Goal: Task Accomplishment & Management: Use online tool/utility

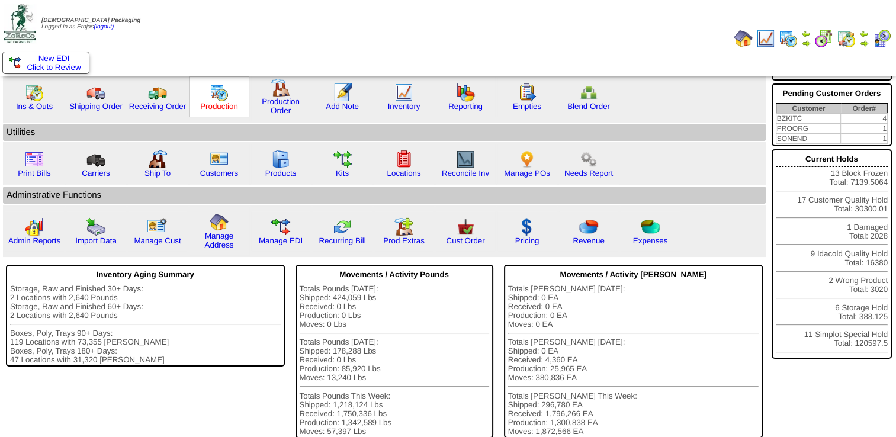
click at [217, 107] on link "Production" at bounding box center [219, 106] width 38 height 9
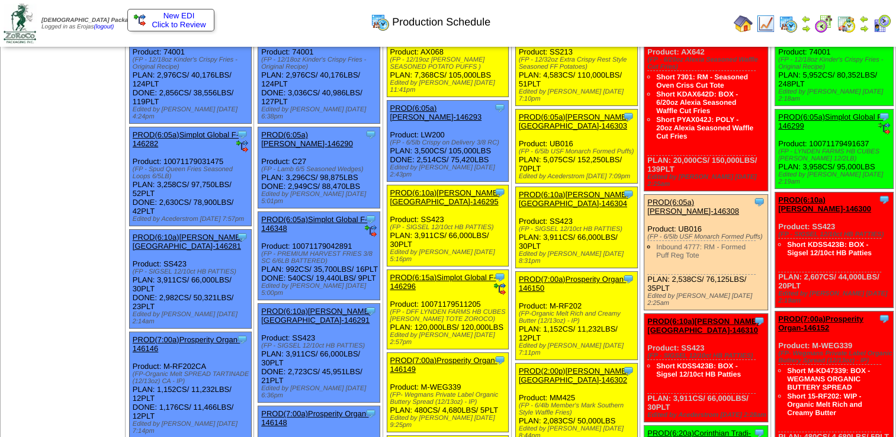
scroll to position [118, 0]
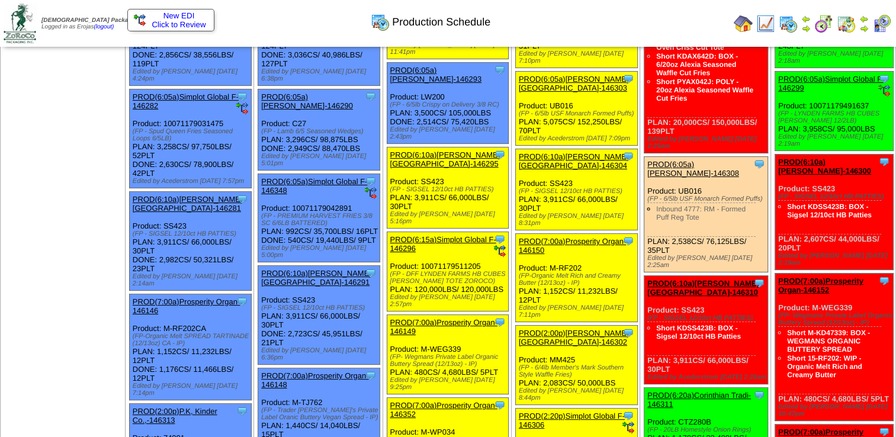
click at [435, 150] on link "PROD(6:10a)[PERSON_NAME][GEOGRAPHIC_DATA]-146295" at bounding box center [445, 159] width 110 height 18
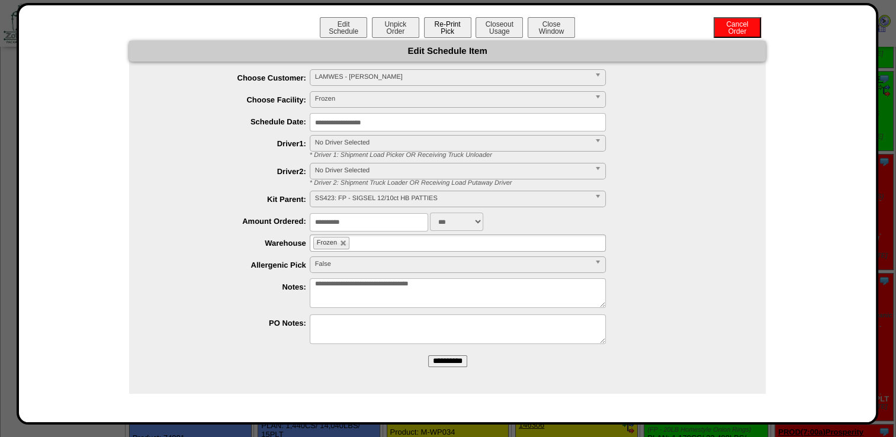
click at [438, 24] on button "Re-Print Pick" at bounding box center [447, 27] width 47 height 21
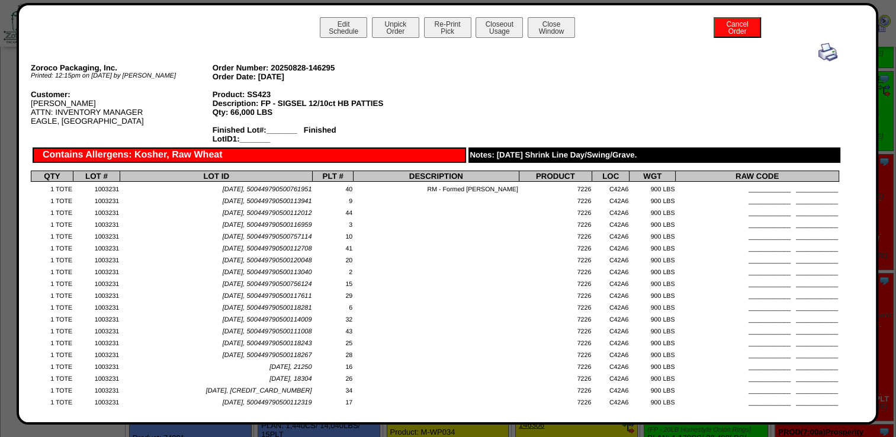
click at [823, 47] on img at bounding box center [828, 52] width 19 height 19
